Goal: Complete application form

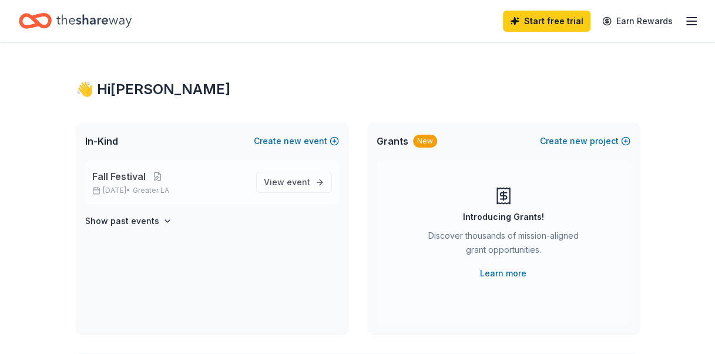
click at [221, 184] on div "Fall Festival Oct 31, 2025 • Greater LA" at bounding box center [169, 182] width 154 height 26
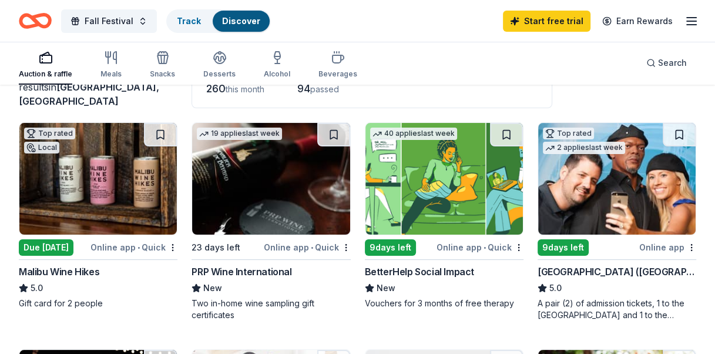
scroll to position [117, 0]
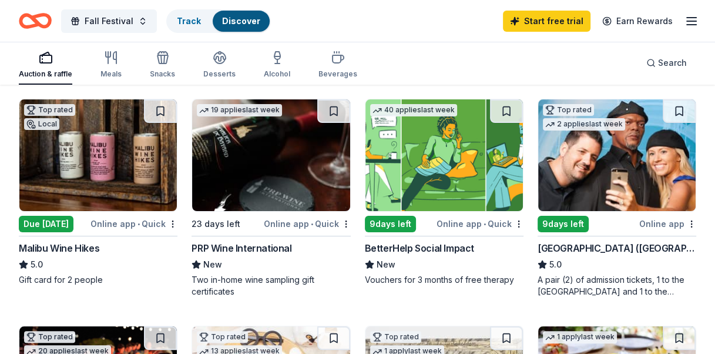
click at [610, 250] on div "Hollywood Wax Museum (Hollywood)" at bounding box center [616, 248] width 159 height 14
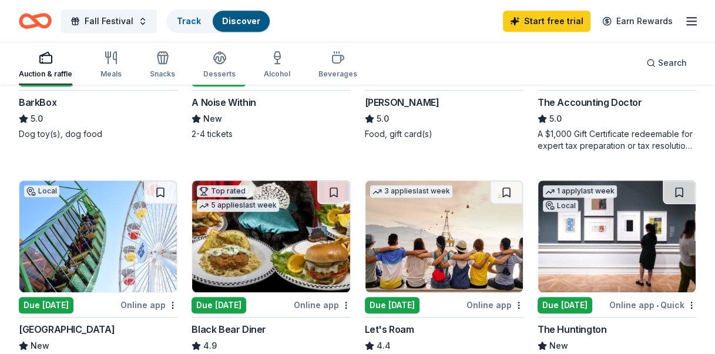
scroll to position [764, 0]
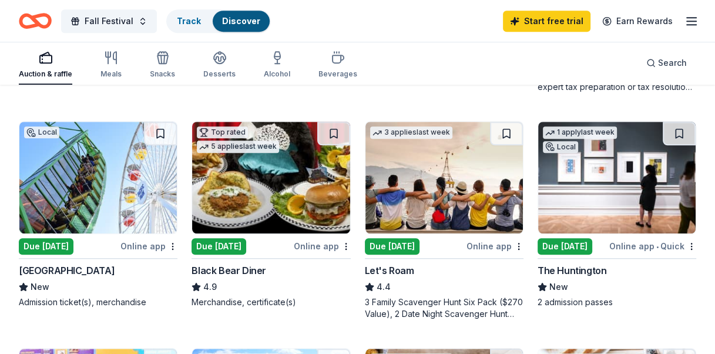
click at [45, 244] on div "Due [DATE]" at bounding box center [46, 246] width 55 height 16
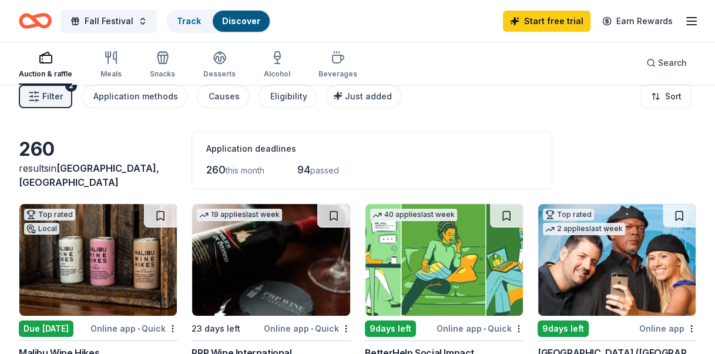
scroll to position [0, 0]
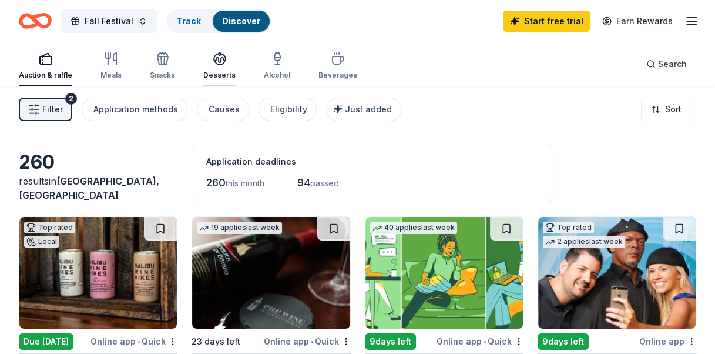
click at [213, 73] on div "Desserts" at bounding box center [219, 74] width 32 height 9
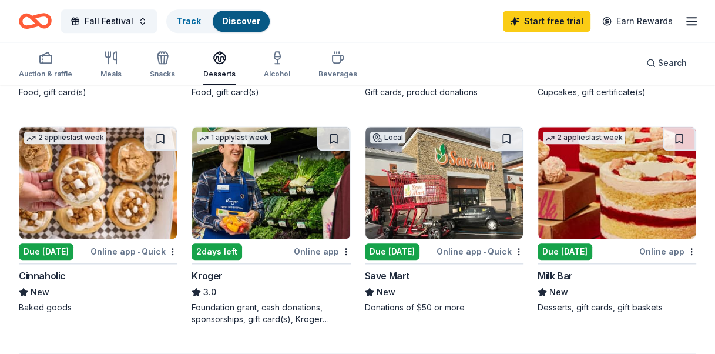
scroll to position [940, 0]
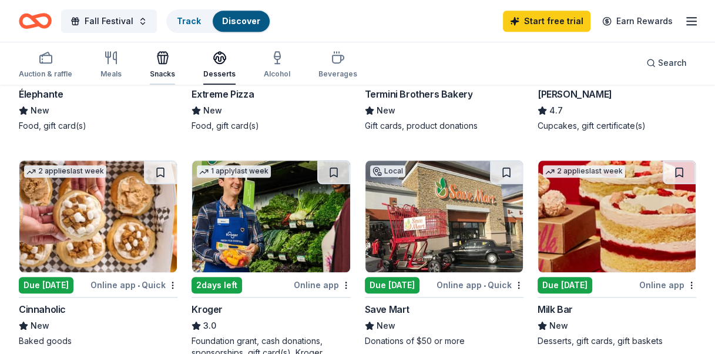
click at [165, 69] on div "Snacks" at bounding box center [162, 73] width 25 height 9
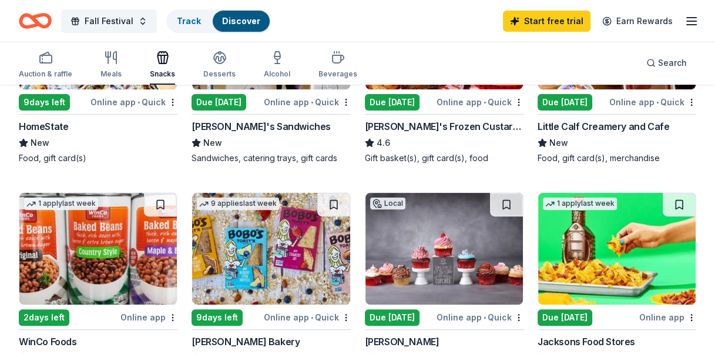
scroll to position [117, 0]
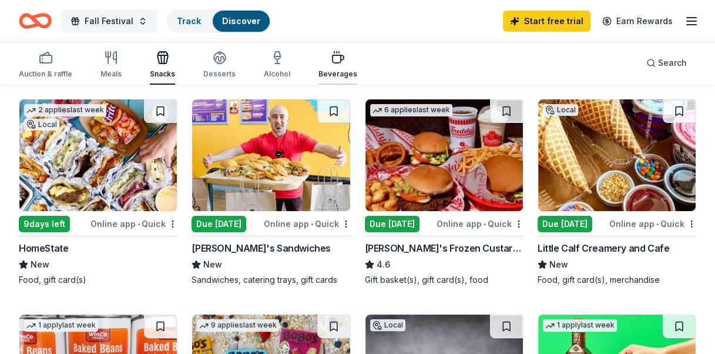
click at [325, 68] on div "Beverages" at bounding box center [337, 65] width 39 height 28
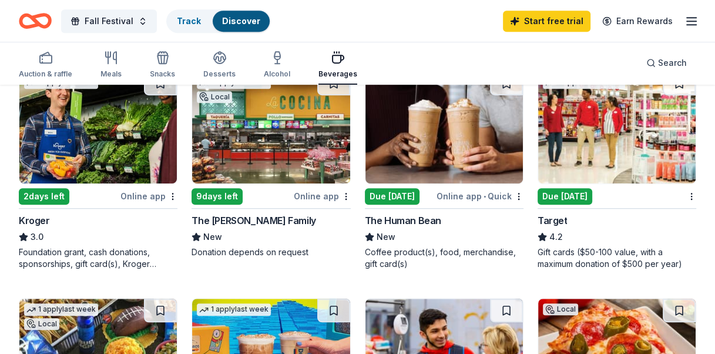
scroll to position [646, 0]
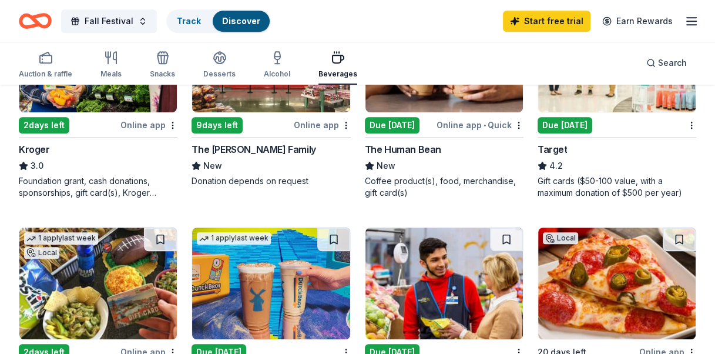
click at [559, 123] on div "Due [DATE]" at bounding box center [564, 125] width 55 height 16
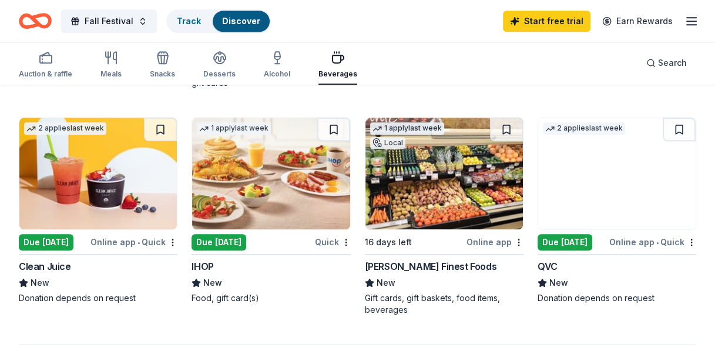
scroll to position [999, 0]
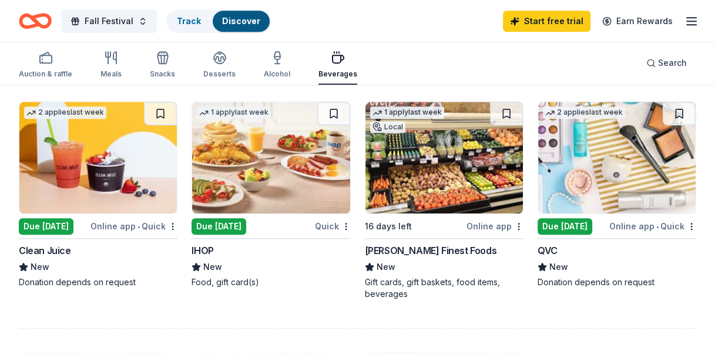
click at [213, 224] on div "Due [DATE]" at bounding box center [218, 226] width 55 height 16
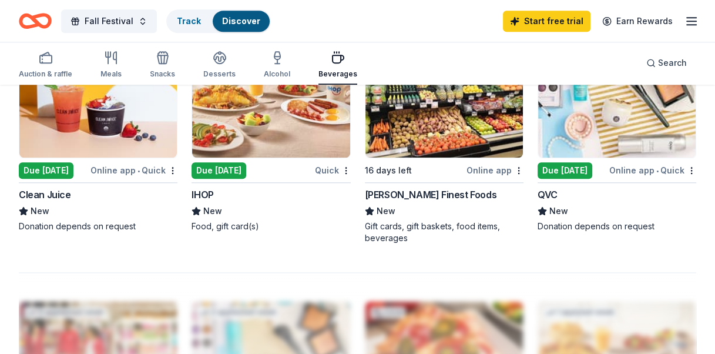
scroll to position [1175, 0]
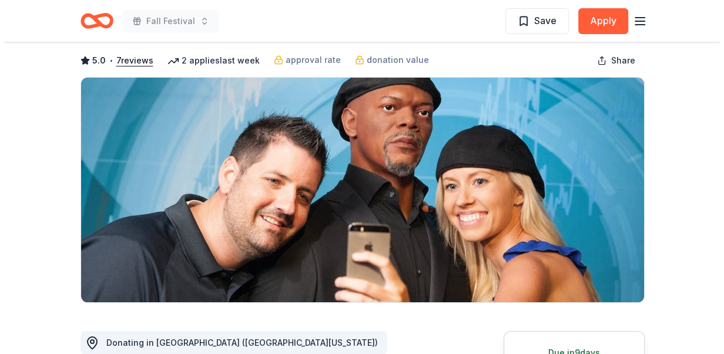
scroll to position [117, 0]
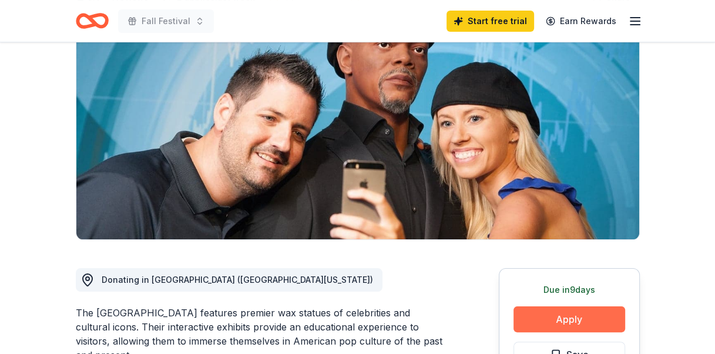
click at [591, 319] on button "Apply" at bounding box center [569, 319] width 112 height 26
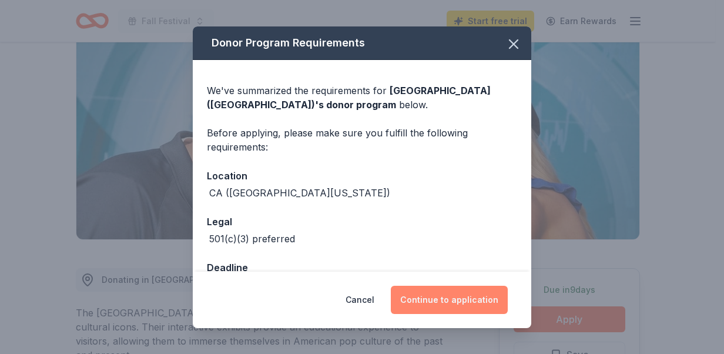
click at [450, 295] on button "Continue to application" at bounding box center [449, 299] width 117 height 28
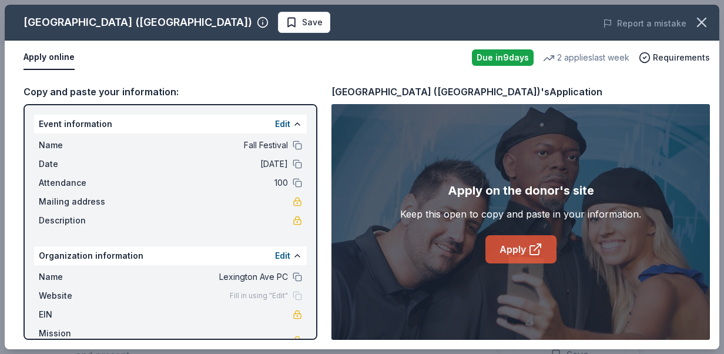
click at [524, 250] on link "Apply" at bounding box center [520, 249] width 71 height 28
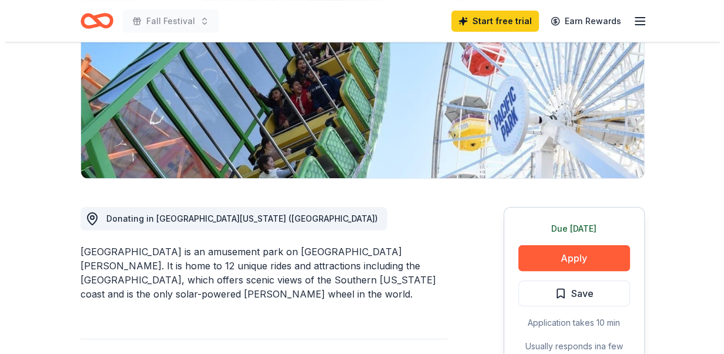
scroll to position [235, 0]
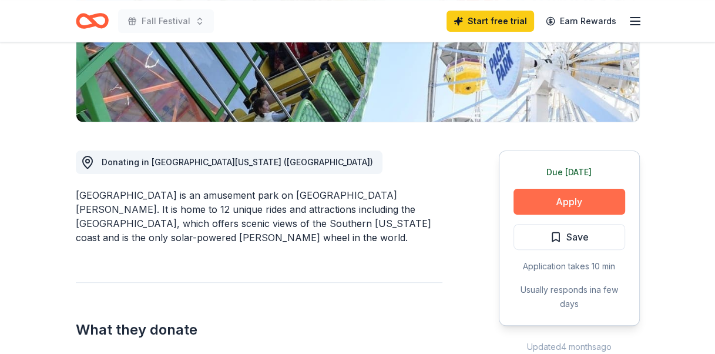
click at [570, 204] on button "Apply" at bounding box center [569, 202] width 112 height 26
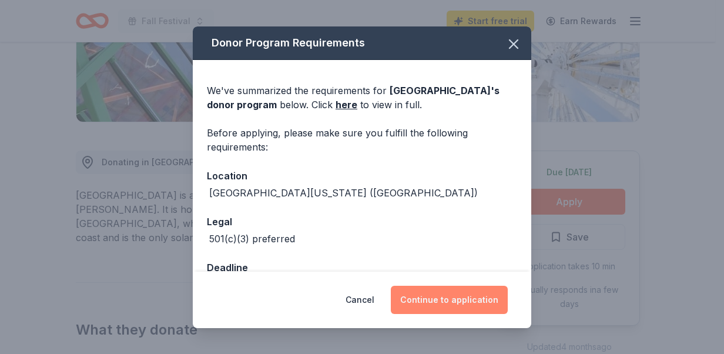
click at [465, 305] on button "Continue to application" at bounding box center [449, 299] width 117 height 28
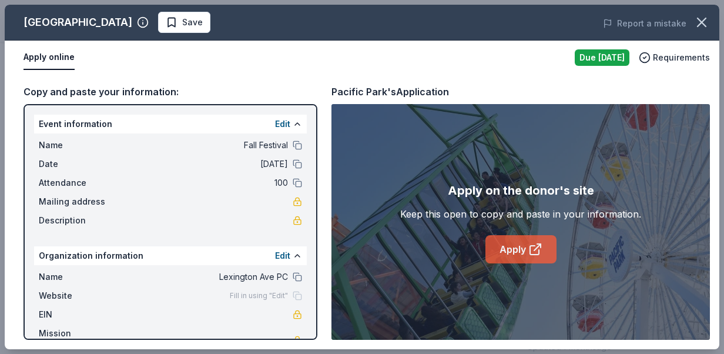
click at [517, 251] on link "Apply" at bounding box center [520, 249] width 71 height 28
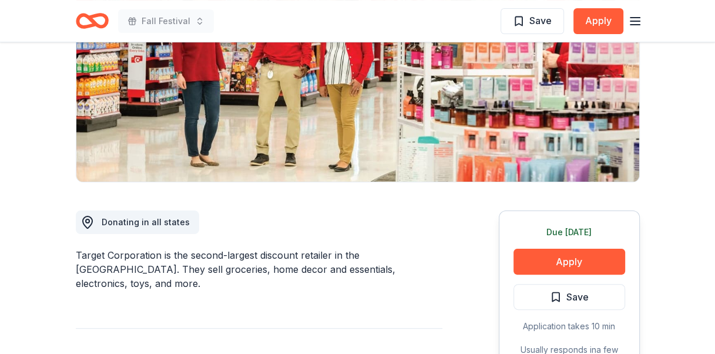
scroll to position [235, 0]
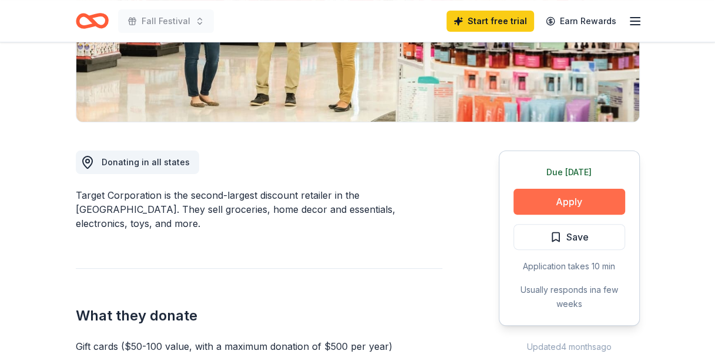
click at [537, 207] on button "Apply" at bounding box center [569, 202] width 112 height 26
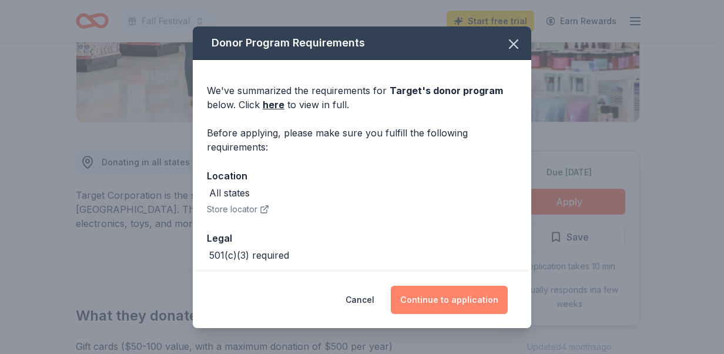
click at [473, 302] on button "Continue to application" at bounding box center [449, 299] width 117 height 28
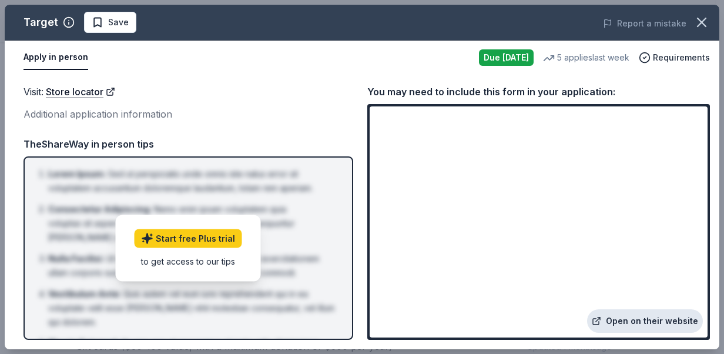
click at [648, 321] on link "Open on their website" at bounding box center [645, 320] width 116 height 23
click at [700, 23] on icon "button" at bounding box center [701, 22] width 8 height 8
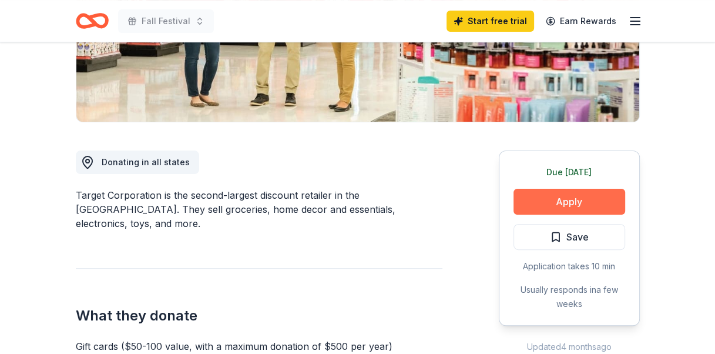
click at [582, 203] on button "Apply" at bounding box center [569, 202] width 112 height 26
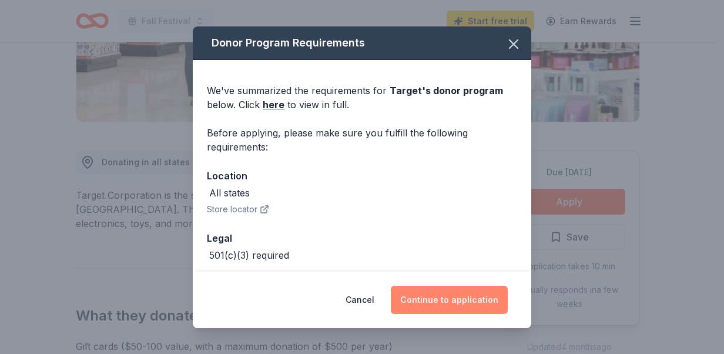
click at [428, 295] on button "Continue to application" at bounding box center [449, 299] width 117 height 28
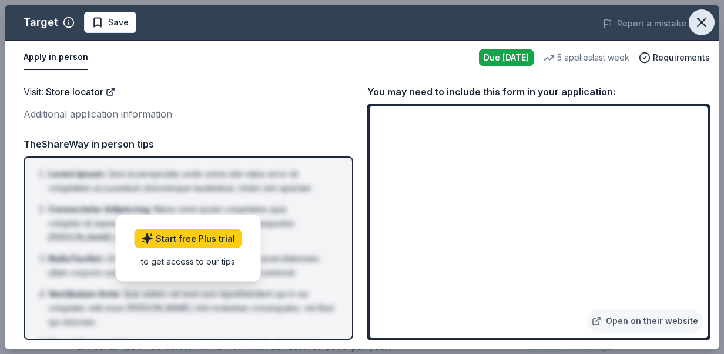
click at [708, 19] on icon "button" at bounding box center [701, 22] width 16 height 16
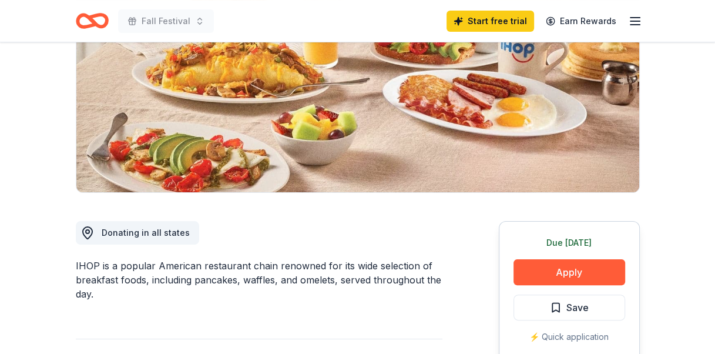
scroll to position [235, 0]
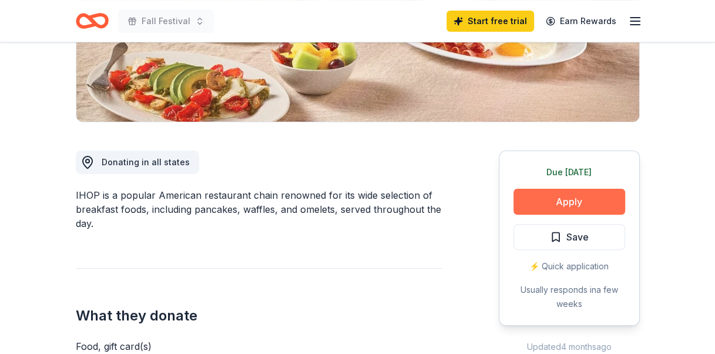
click at [539, 203] on button "Apply" at bounding box center [569, 202] width 112 height 26
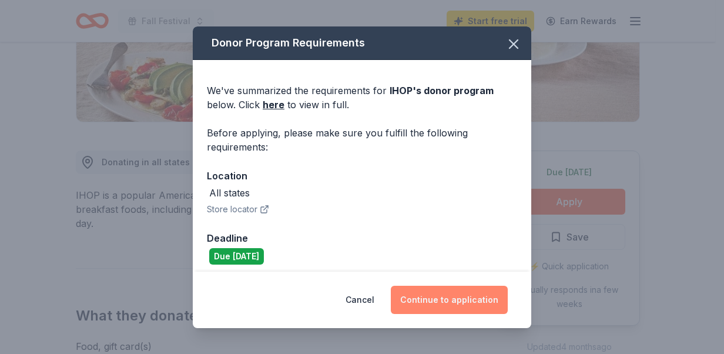
click at [472, 297] on button "Continue to application" at bounding box center [449, 299] width 117 height 28
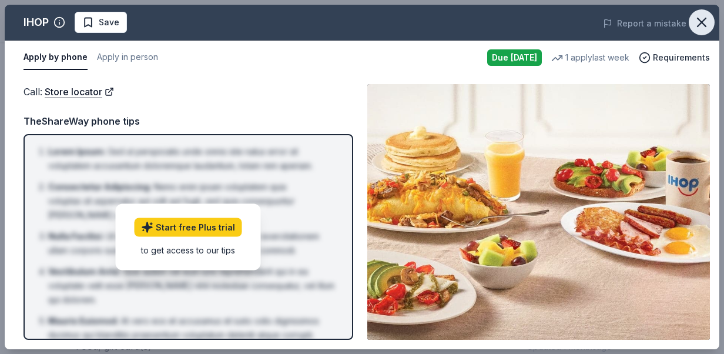
click at [710, 25] on button "button" at bounding box center [701, 22] width 26 height 26
